Goal: Task Accomplishment & Management: Manage account settings

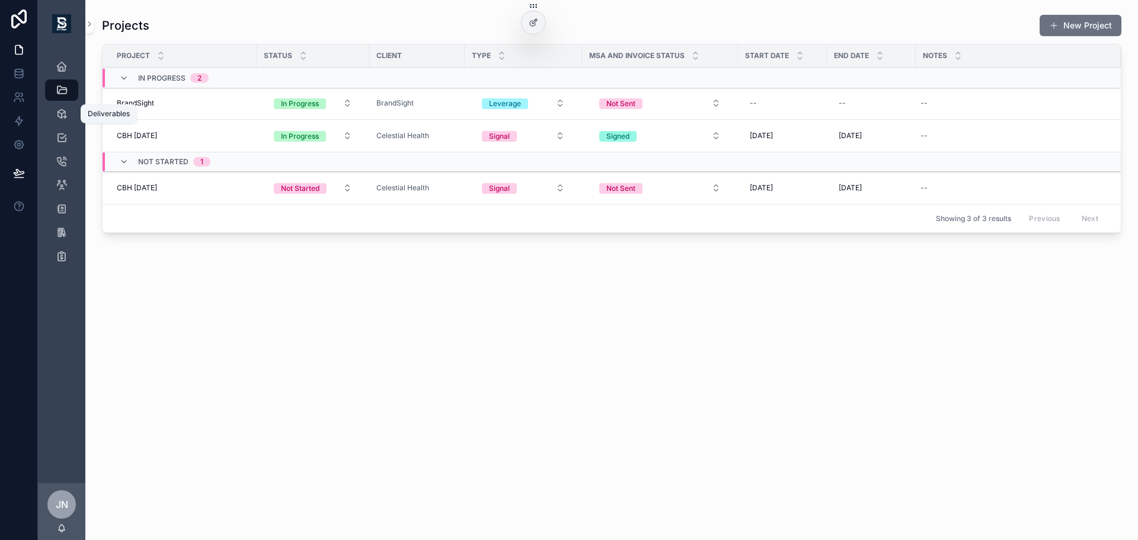
click at [62, 111] on icon "scrollable content" at bounding box center [62, 114] width 12 height 12
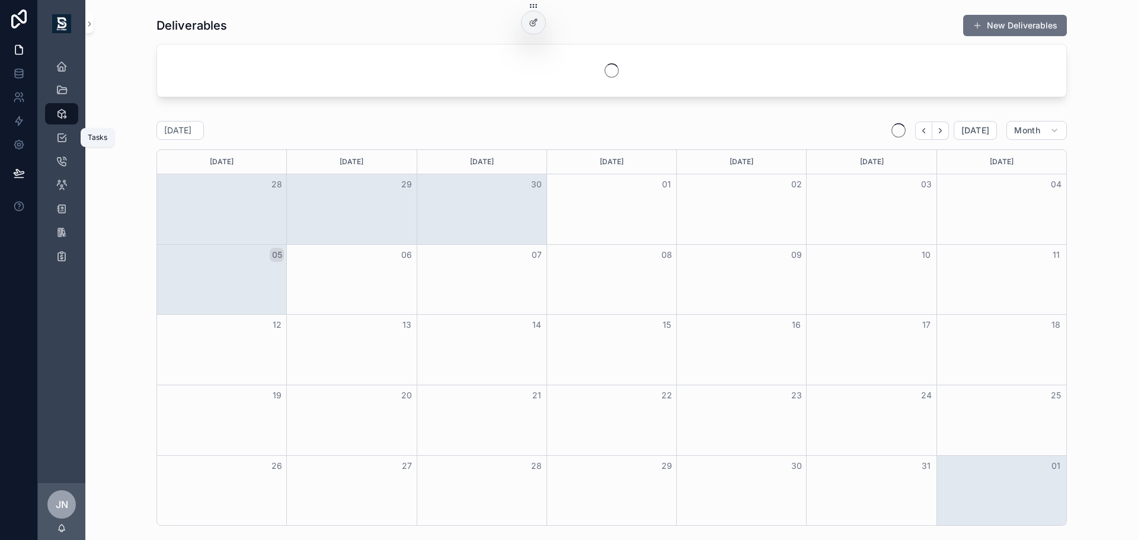
click at [64, 137] on icon "scrollable content" at bounding box center [62, 138] width 12 height 12
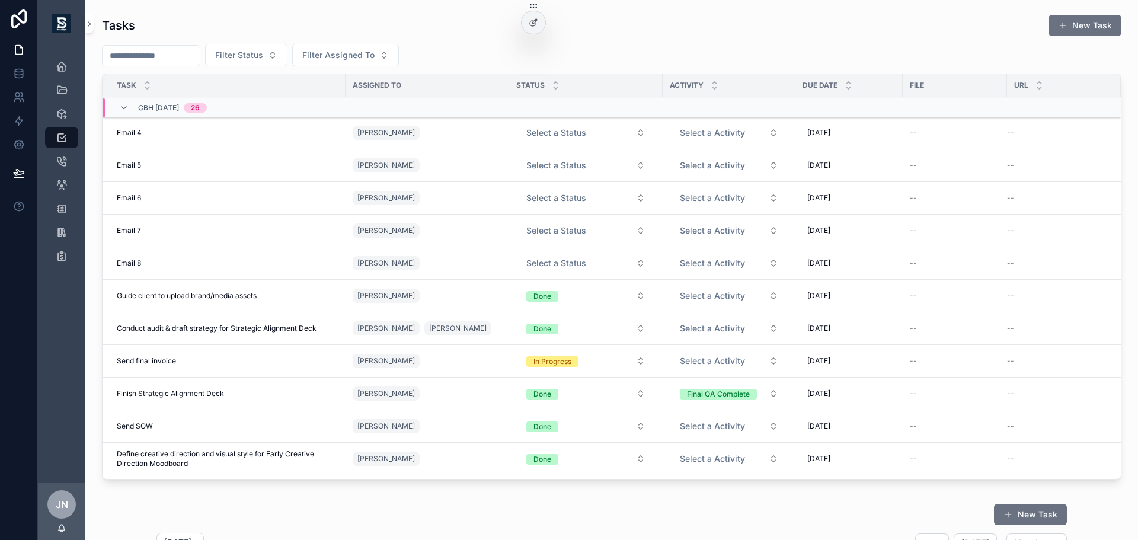
scroll to position [59, 0]
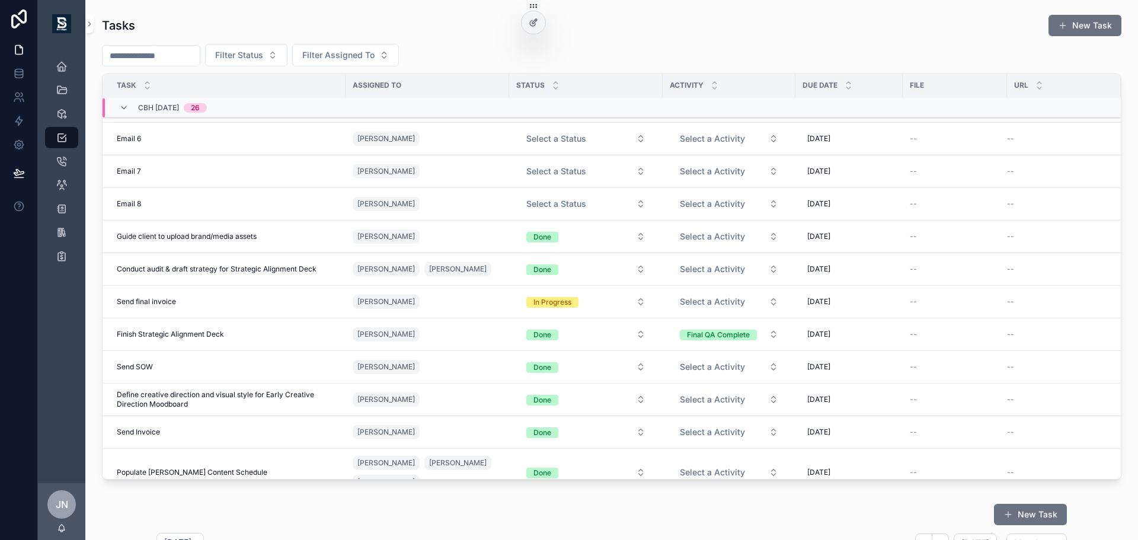
click at [855, 303] on div "[DATE] [DATE]" at bounding box center [848, 301] width 93 height 19
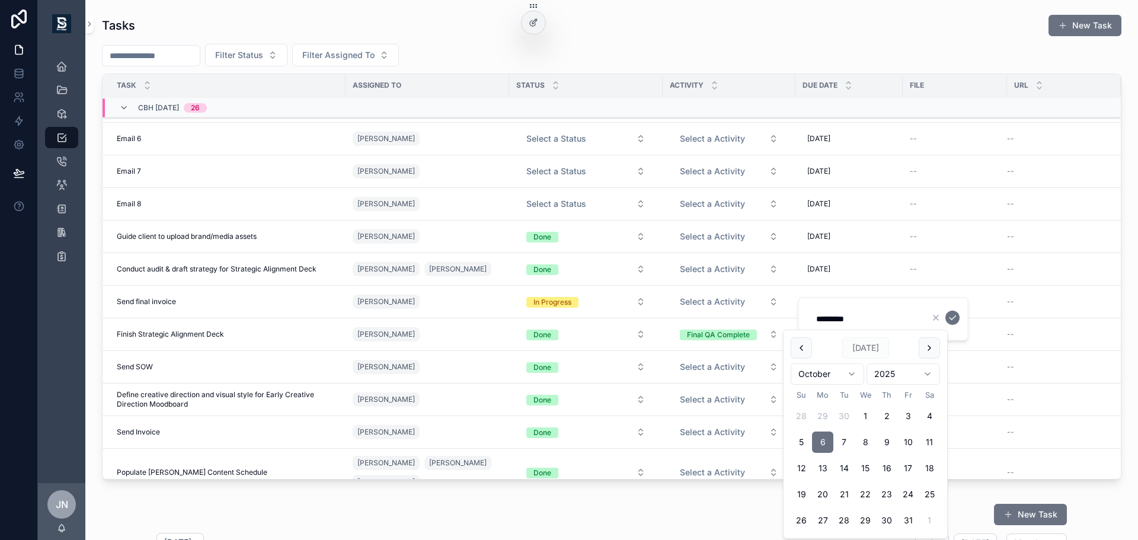
click at [822, 492] on button "20" at bounding box center [822, 494] width 21 height 21
type input "**********"
click at [952, 309] on form "**********" at bounding box center [884, 319] width 152 height 23
click at [954, 315] on icon "scrollable content" at bounding box center [952, 317] width 9 height 9
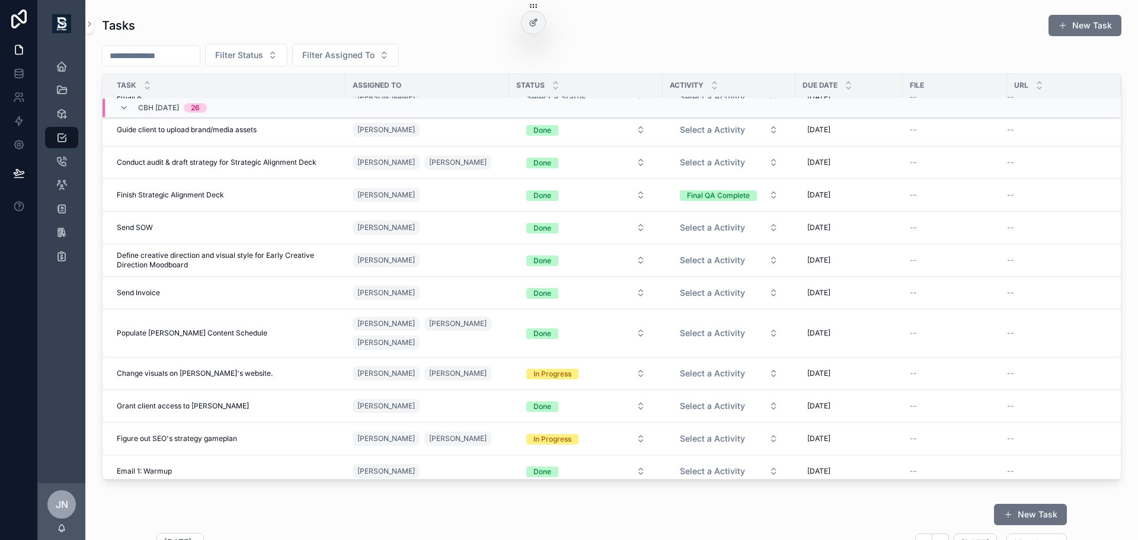
scroll to position [0, 0]
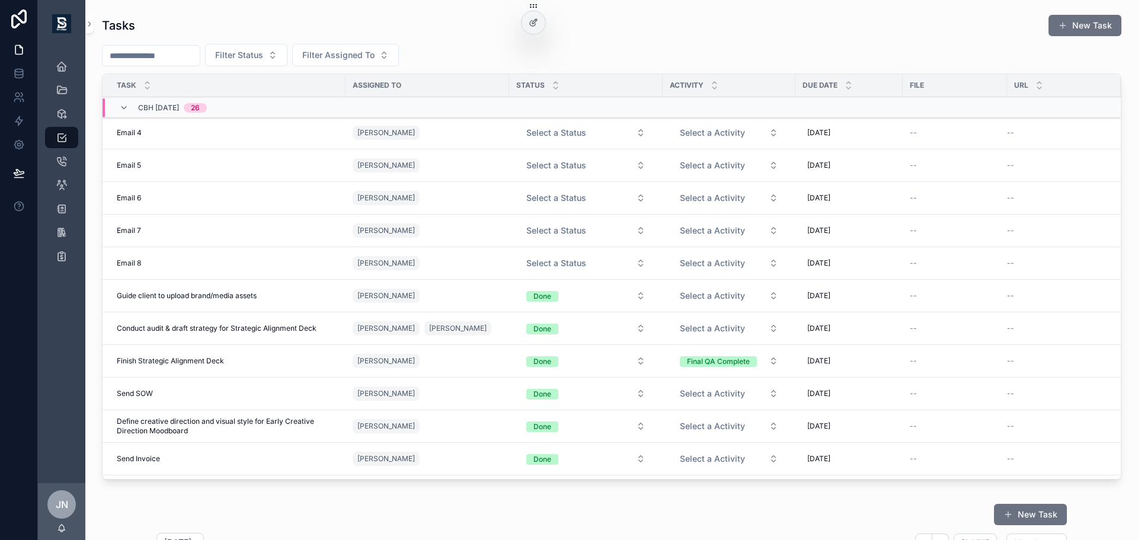
click at [590, 131] on button "Select a Status" at bounding box center [586, 132] width 138 height 21
click at [309, 265] on div "Email 8 Email 8" at bounding box center [228, 262] width 222 height 9
click at [603, 132] on button "Select a Status" at bounding box center [586, 132] width 138 height 21
click at [536, 204] on div "Blocked" at bounding box center [586, 197] width 165 height 18
click at [586, 151] on td "Select a Status" at bounding box center [585, 165] width 153 height 33
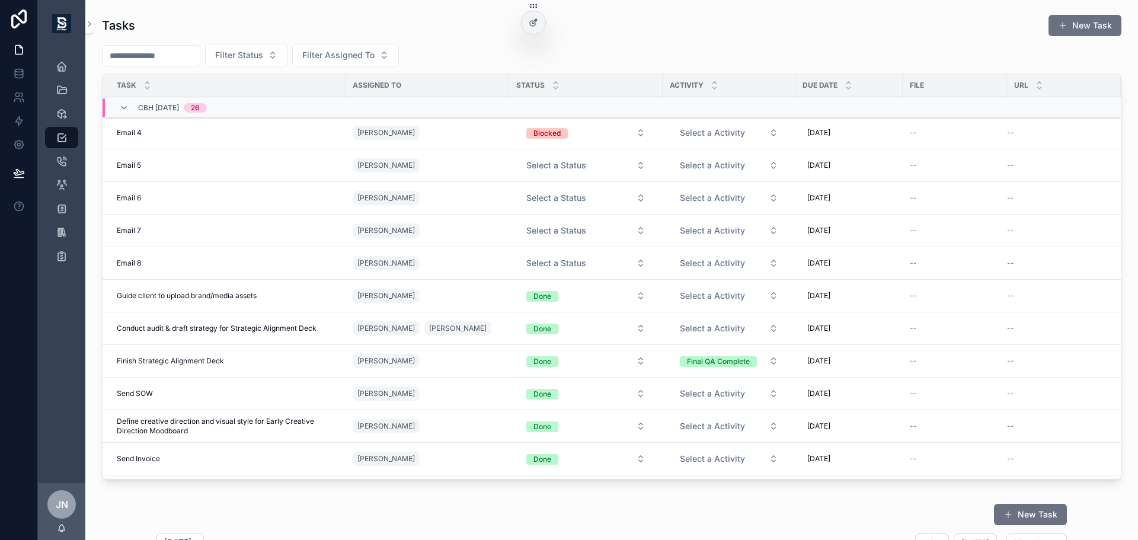
click at [580, 167] on span "Select a Status" at bounding box center [556, 165] width 60 height 12
click at [535, 227] on div "Blocked" at bounding box center [529, 230] width 27 height 11
click at [587, 196] on button "Select a Status" at bounding box center [586, 197] width 138 height 21
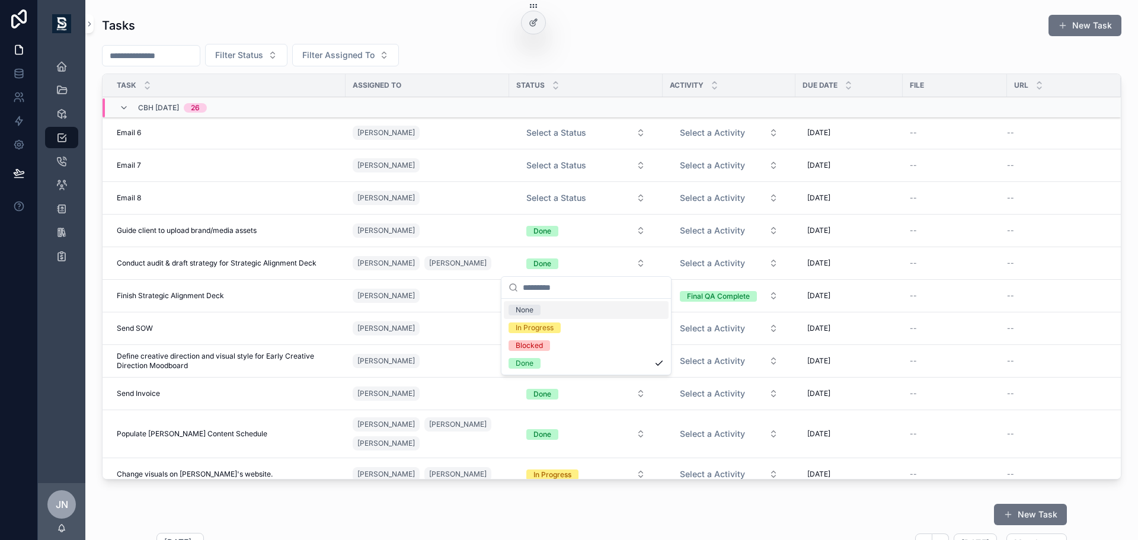
click at [466, 247] on td "[PERSON_NAME] Nijar [PERSON_NAME]" at bounding box center [427, 263] width 164 height 33
click at [566, 139] on button "Select a Status" at bounding box center [586, 132] width 138 height 21
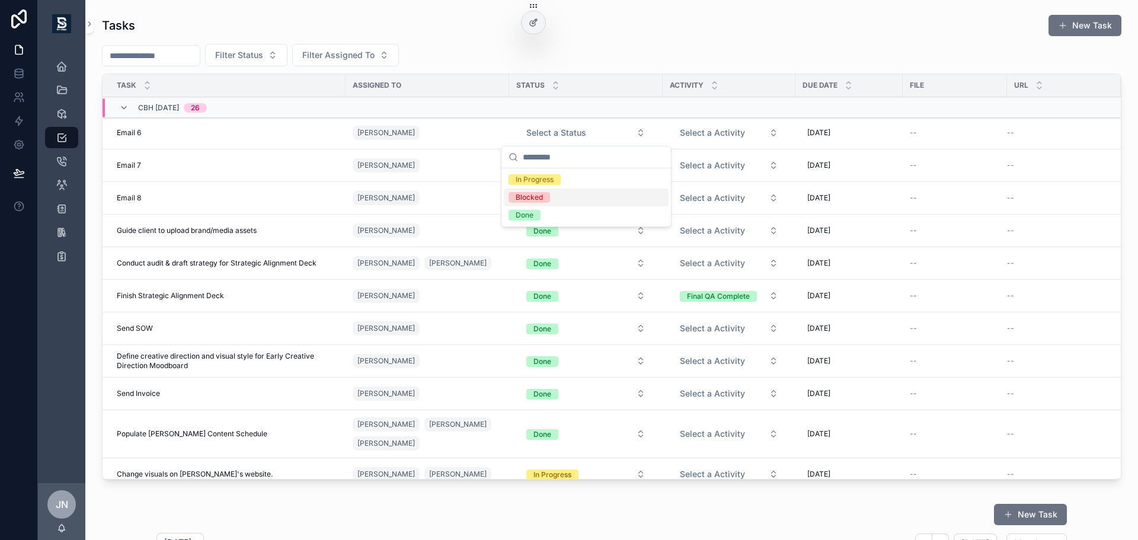
click at [530, 196] on div "Blocked" at bounding box center [529, 197] width 27 height 11
click at [566, 164] on span "Select a Status" at bounding box center [556, 165] width 60 height 12
click at [529, 226] on div "Blocked" at bounding box center [529, 230] width 27 height 11
click at [567, 193] on span "Select a Status" at bounding box center [556, 198] width 60 height 12
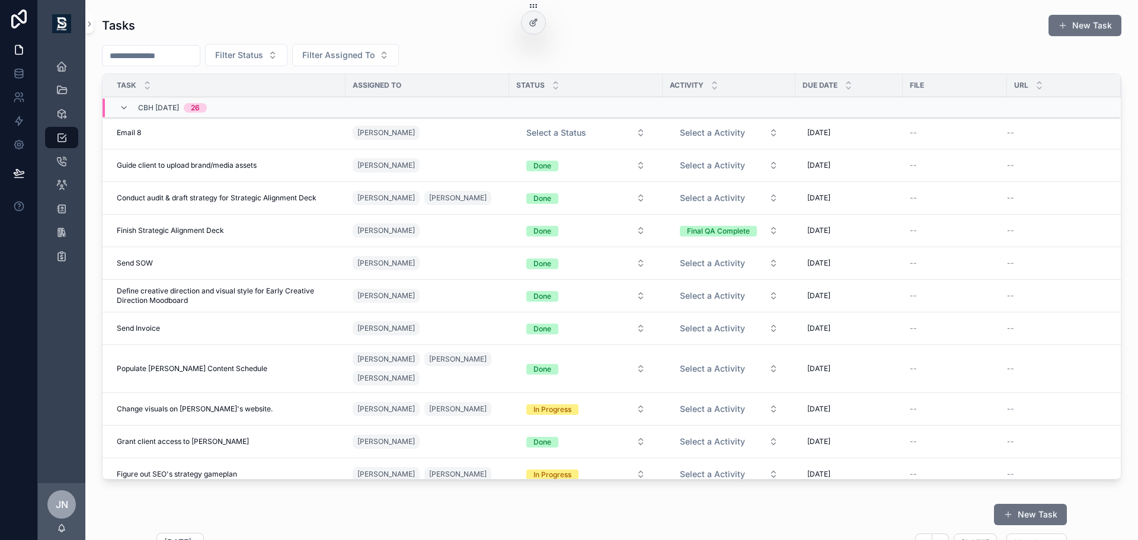
click at [591, 125] on button "Select a Status" at bounding box center [586, 132] width 138 height 21
click at [536, 194] on div "Blocked" at bounding box center [529, 197] width 27 height 11
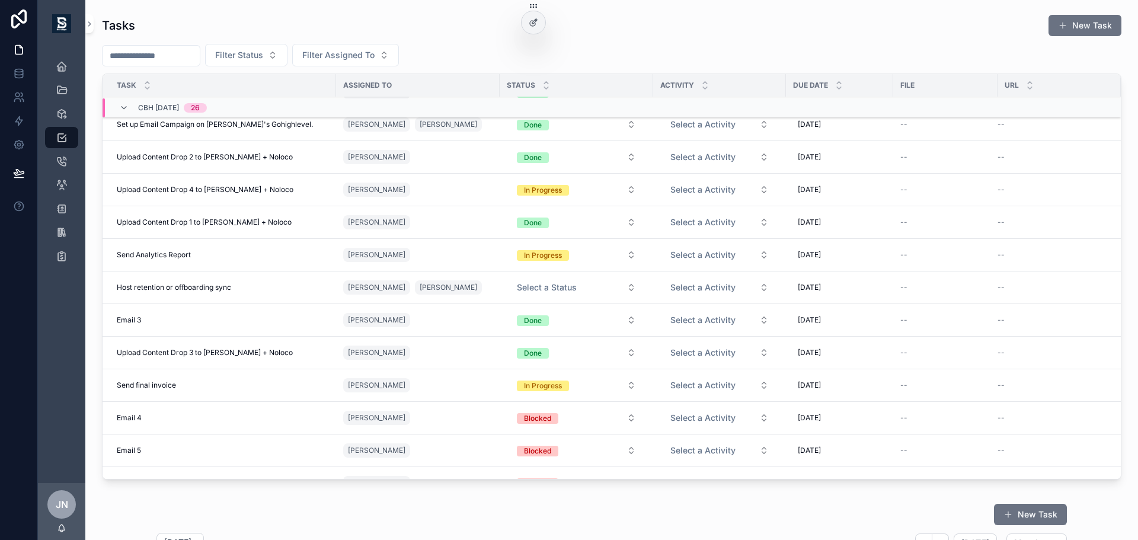
scroll to position [538, 0]
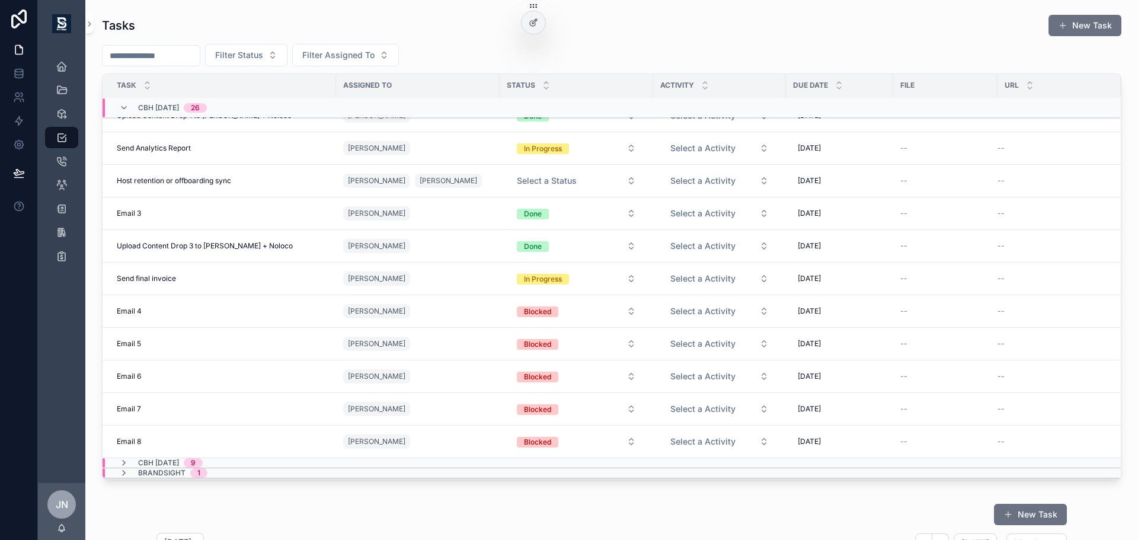
click at [96, 303] on div "Tasks New Task Filter Status Filter Assigned To Task Assigned To Status Activit…" at bounding box center [611, 248] width 1033 height 479
